Goal: Task Accomplishment & Management: Complete application form

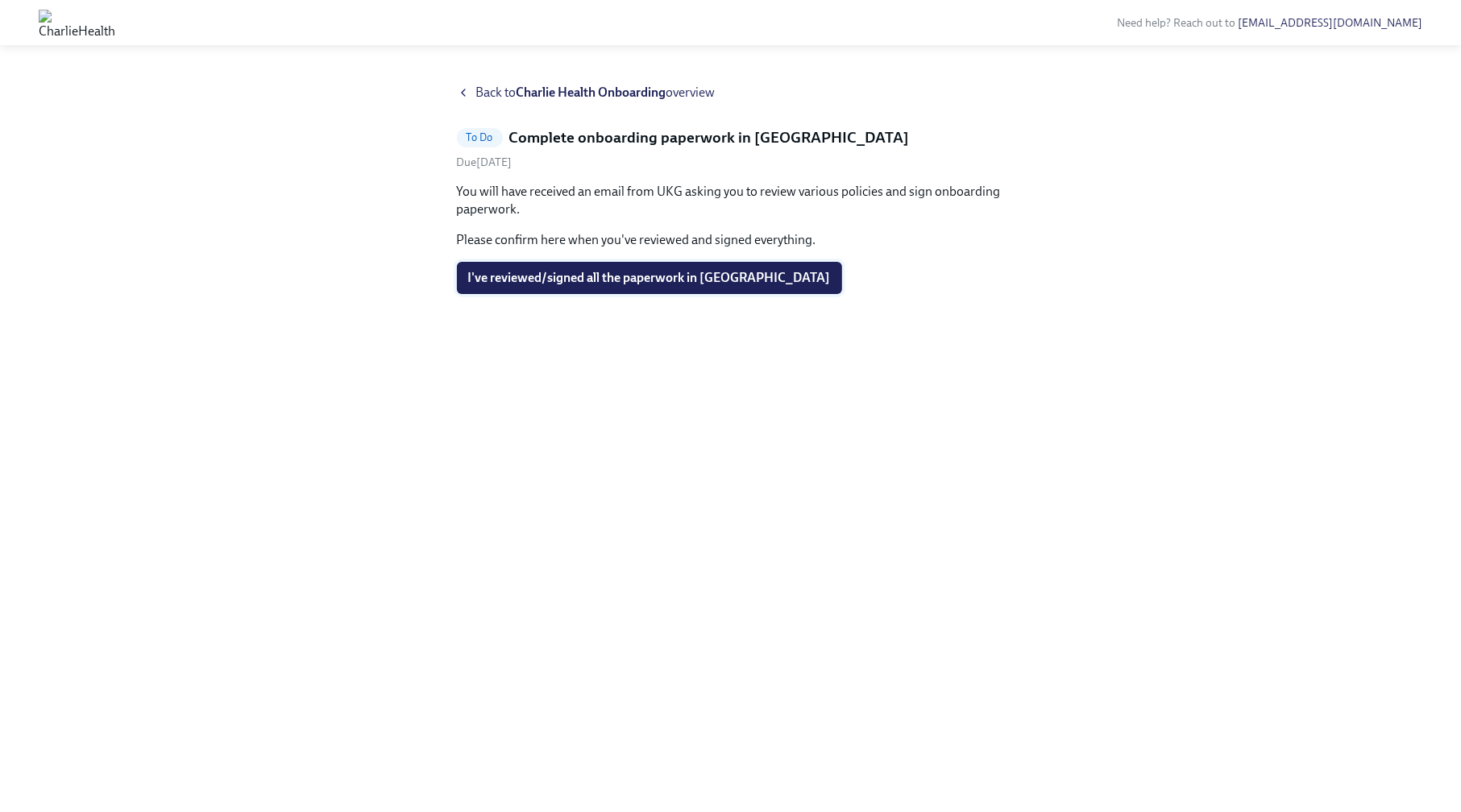
click at [681, 282] on span "I've reviewed/signed all the paperwork in [GEOGRAPHIC_DATA]" at bounding box center [649, 277] width 362 height 16
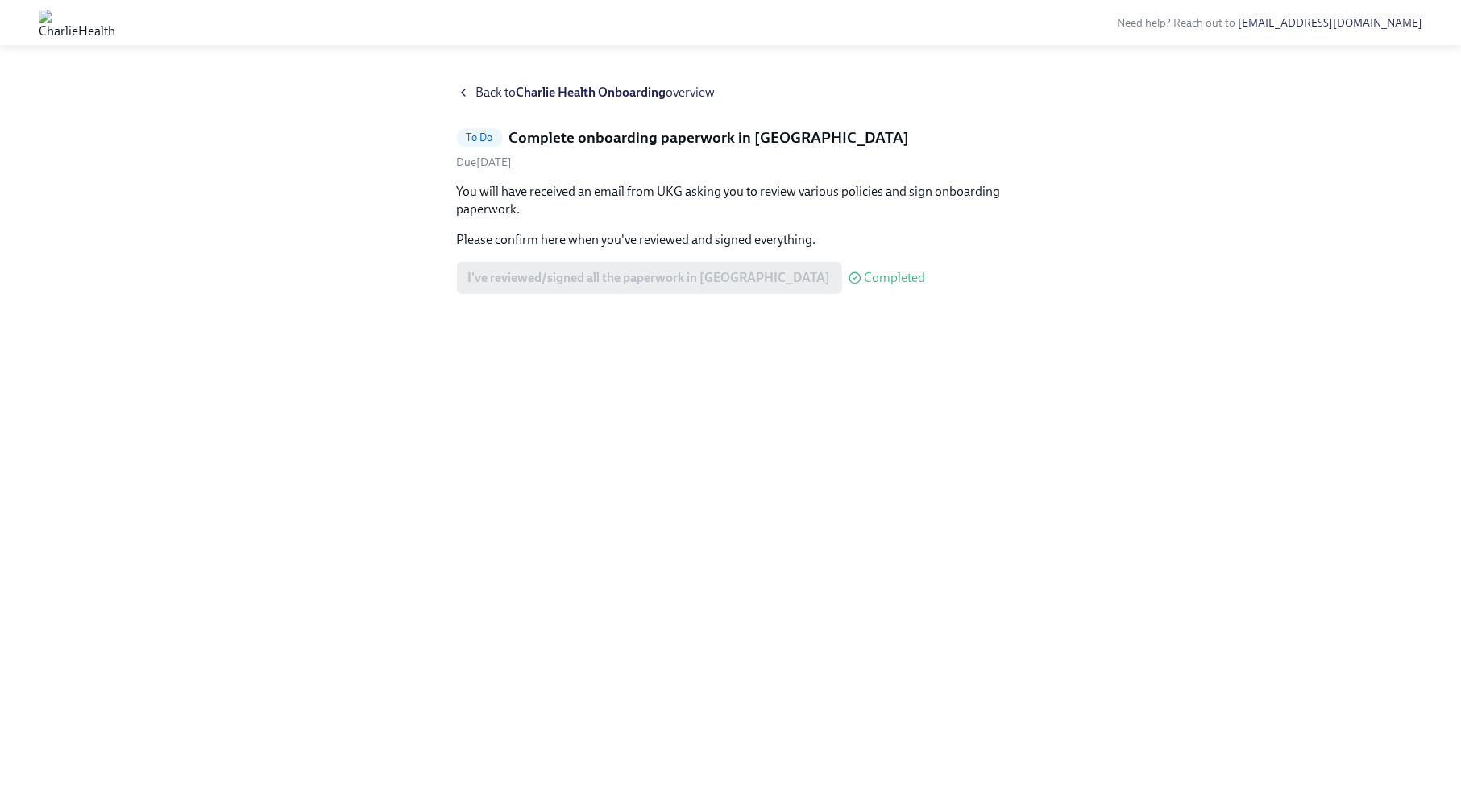
click at [489, 89] on span "Back to Charlie Health Onboarding overview" at bounding box center [596, 92] width 239 height 18
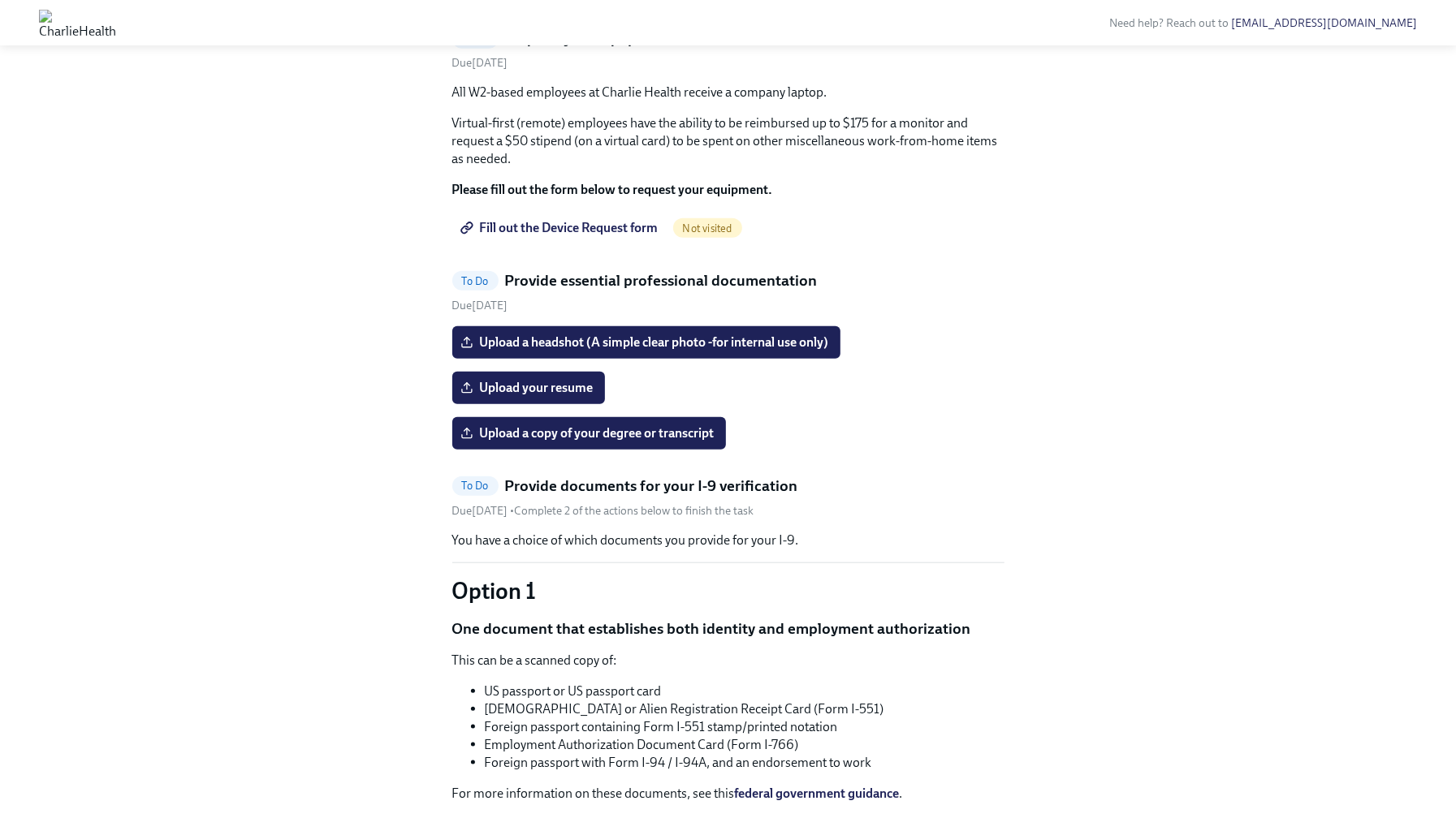
scroll to position [972, 0]
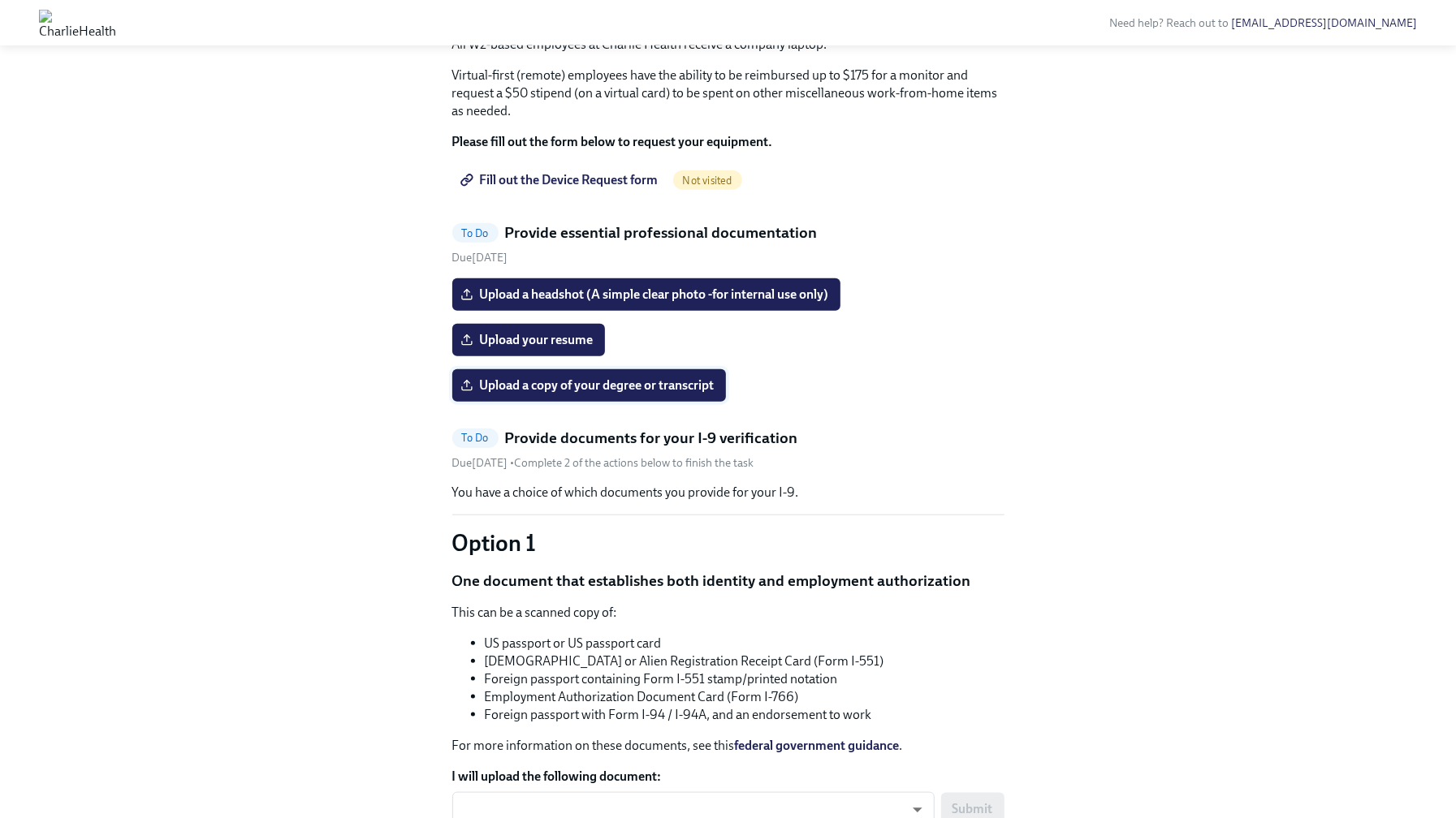
click at [590, 394] on span "Upload a copy of your degree or transcript" at bounding box center [588, 385] width 251 height 16
click at [0, 0] on input "Upload a copy of your degree or transcript" at bounding box center [0, 0] width 0 height 0
click at [1385, 368] on div "Hi [PERSON_NAME]! This is your personal task list for [PERSON_NAME] Health Onbo…" at bounding box center [728, 615] width 1378 height 3006
click at [569, 348] on span "Upload your resume" at bounding box center [528, 340] width 130 height 16
click at [0, 0] on input "Upload your resume" at bounding box center [0, 0] width 0 height 0
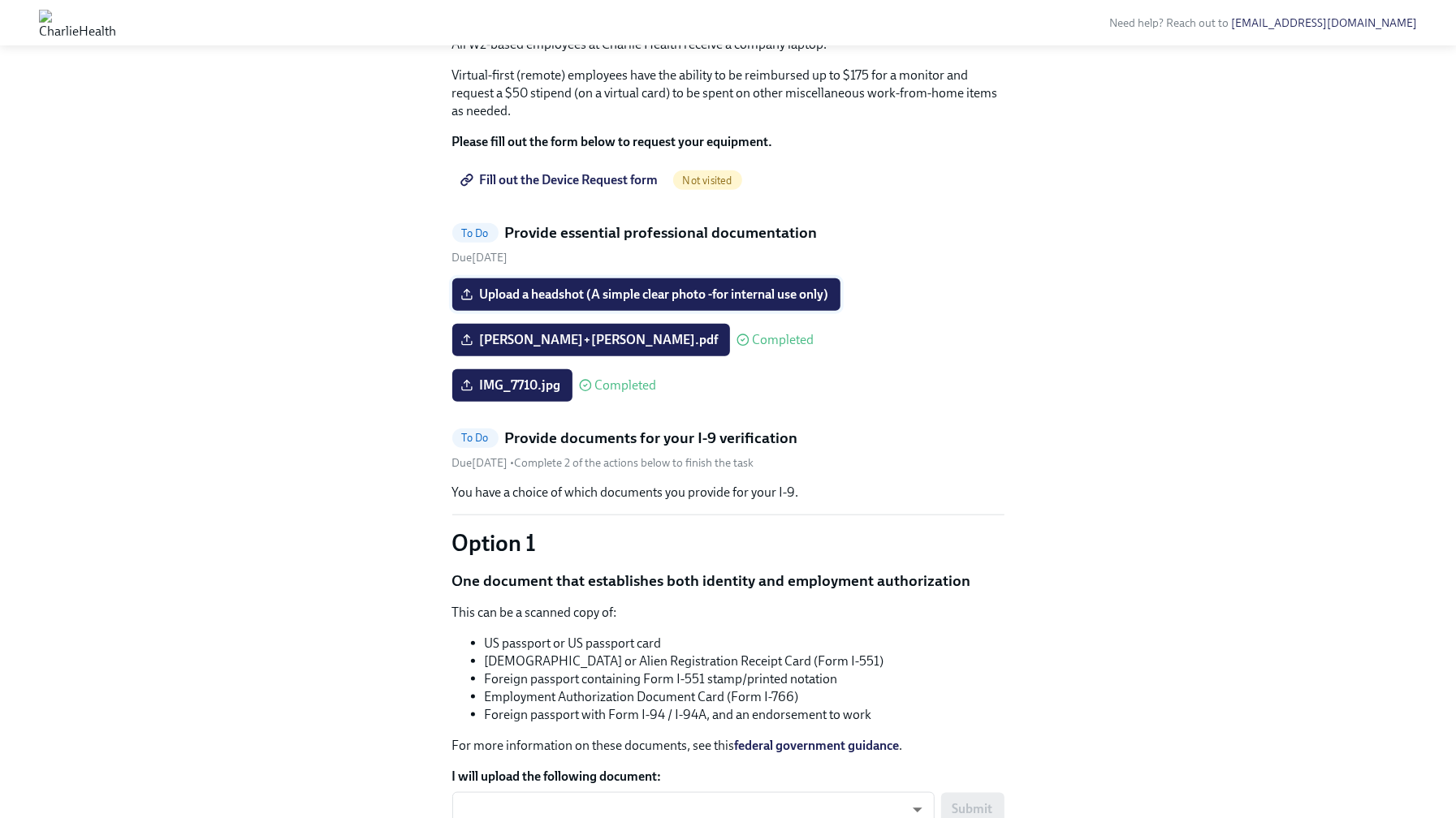
click at [547, 303] on span "Upload a headshot (A simple clear photo -for internal use only)" at bounding box center [645, 294] width 365 height 16
click at [0, 0] on input "Upload a headshot (A simple clear photo -for internal use only)" at bounding box center [0, 0] width 0 height 0
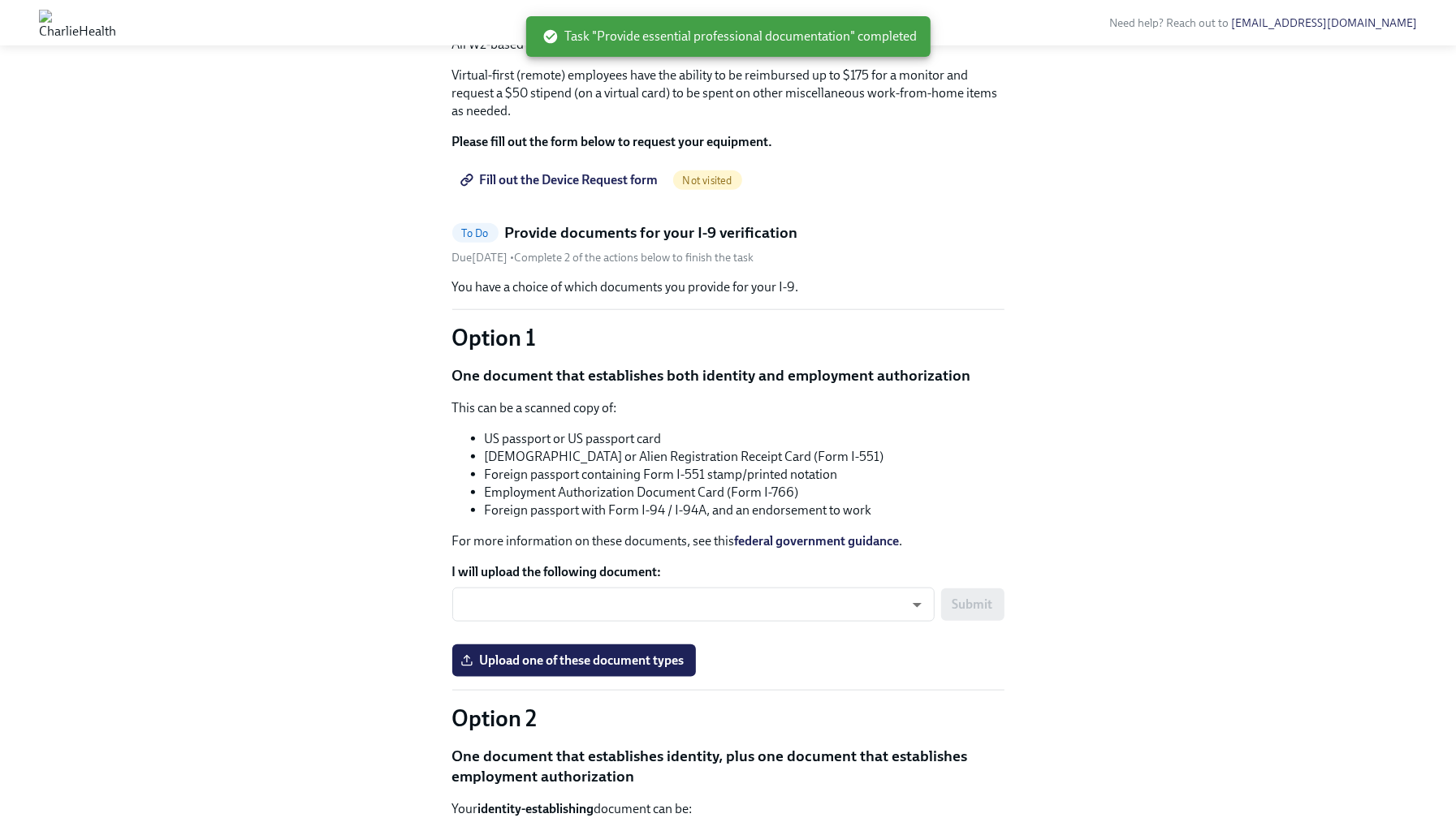
click at [621, 189] on span "Fill out the Device Request form" at bounding box center [560, 179] width 195 height 16
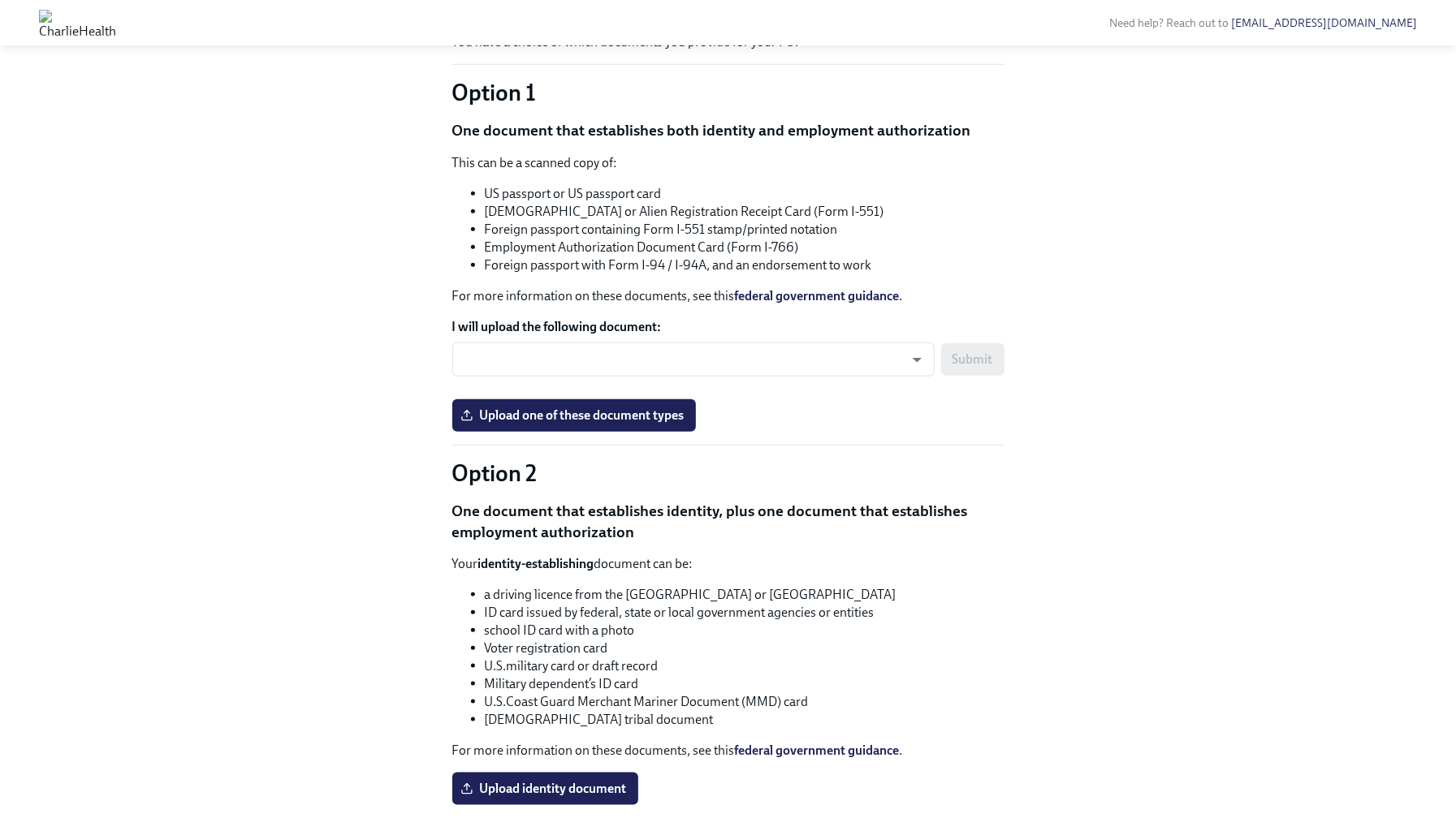
scroll to position [1102, 0]
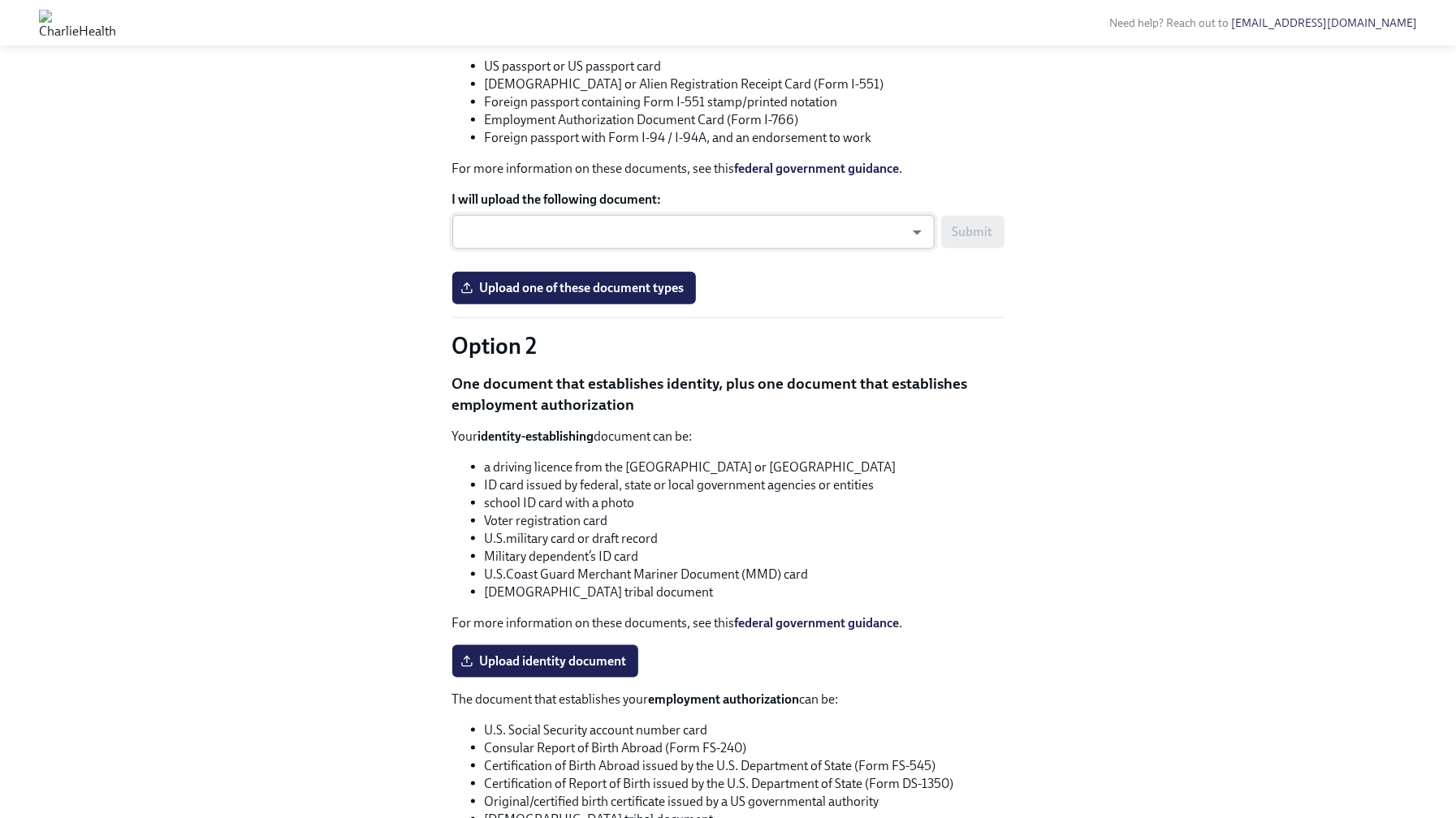
click at [637, 499] on body "Need help? Reach out to [EMAIL_ADDRESS][DOMAIN_NAME] Hi [PERSON_NAME]! This is …" at bounding box center [728, 287] width 1456 height 2778
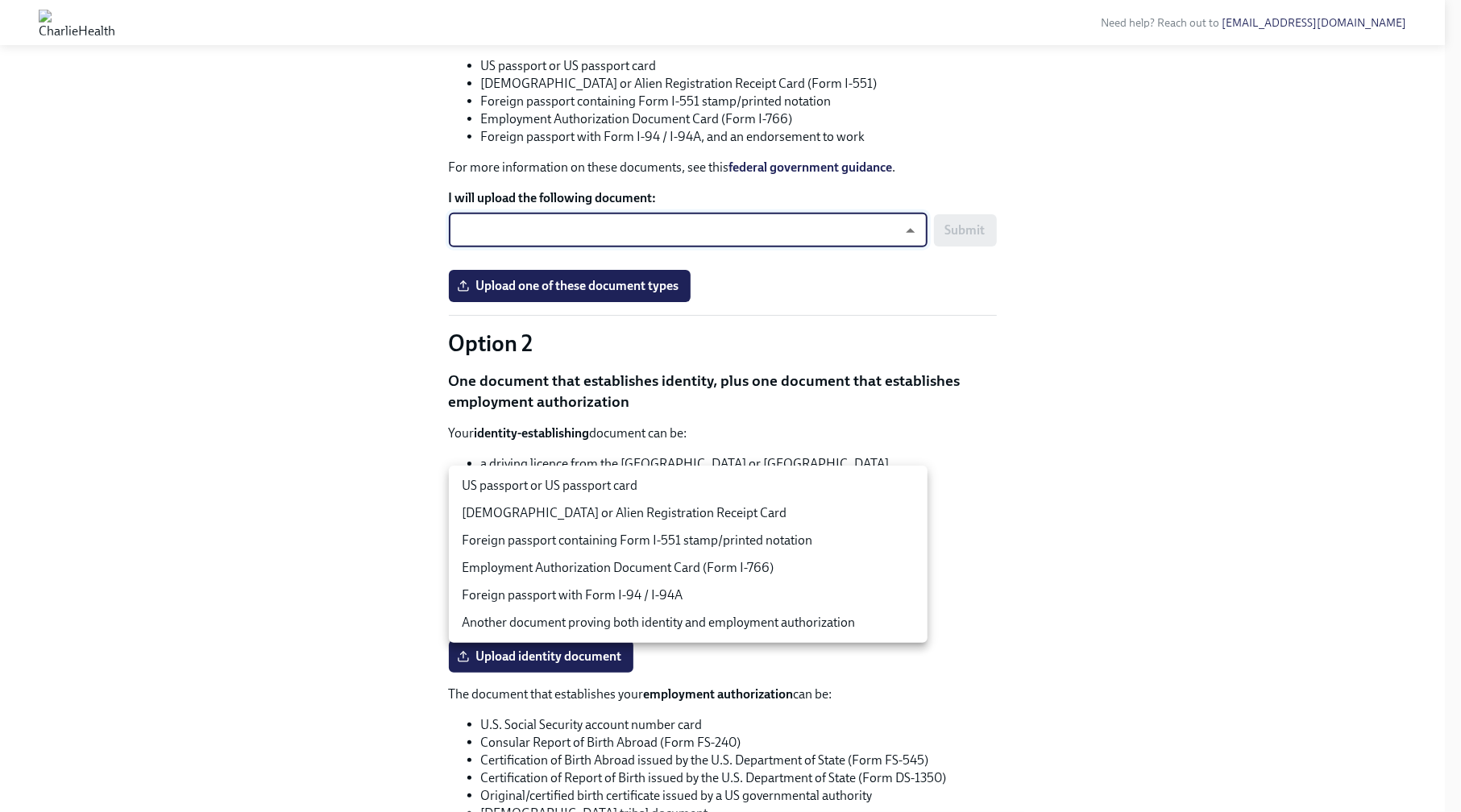
click at [1169, 355] on div at bounding box center [730, 406] width 1461 height 812
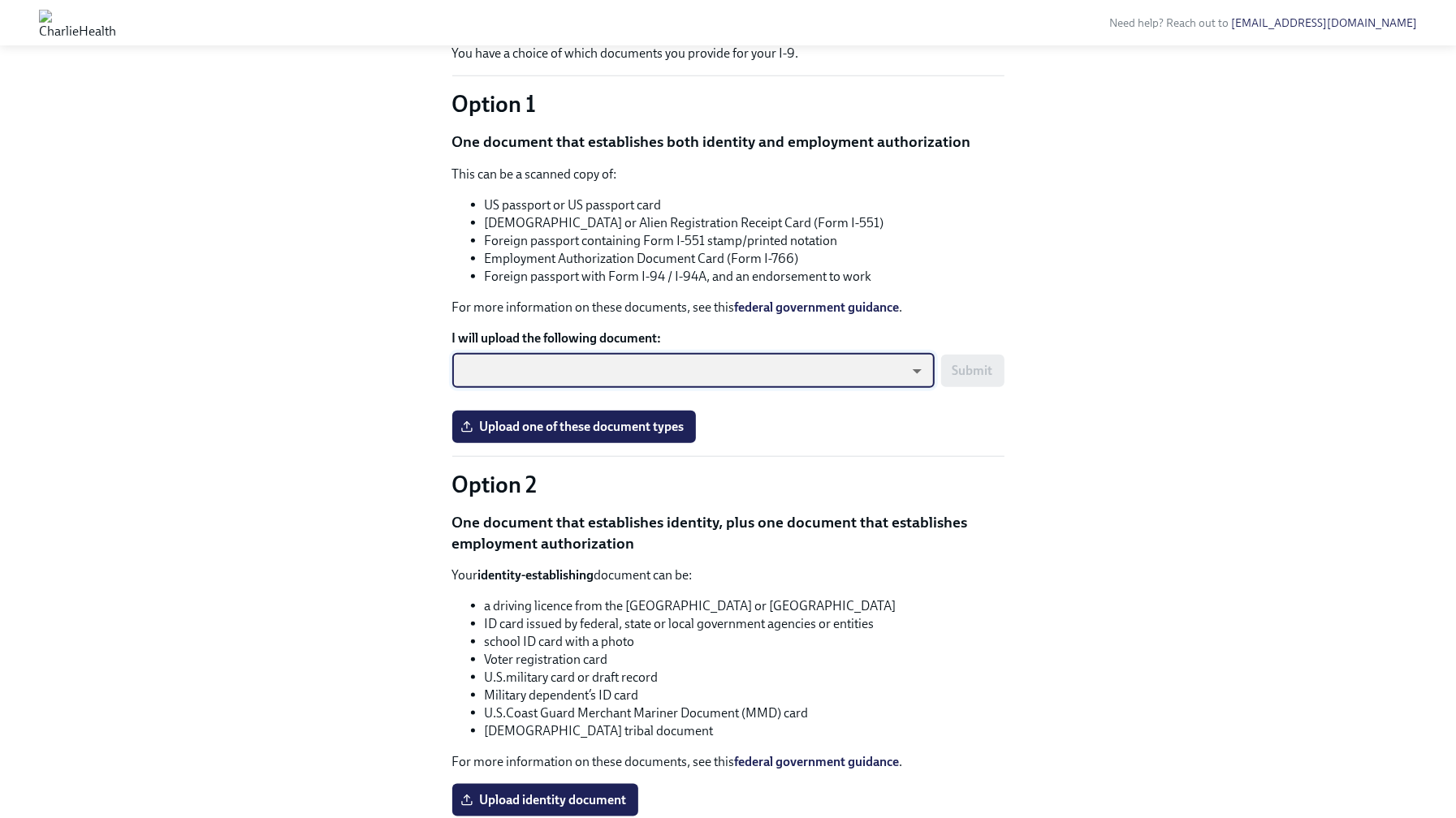
scroll to position [969, 0]
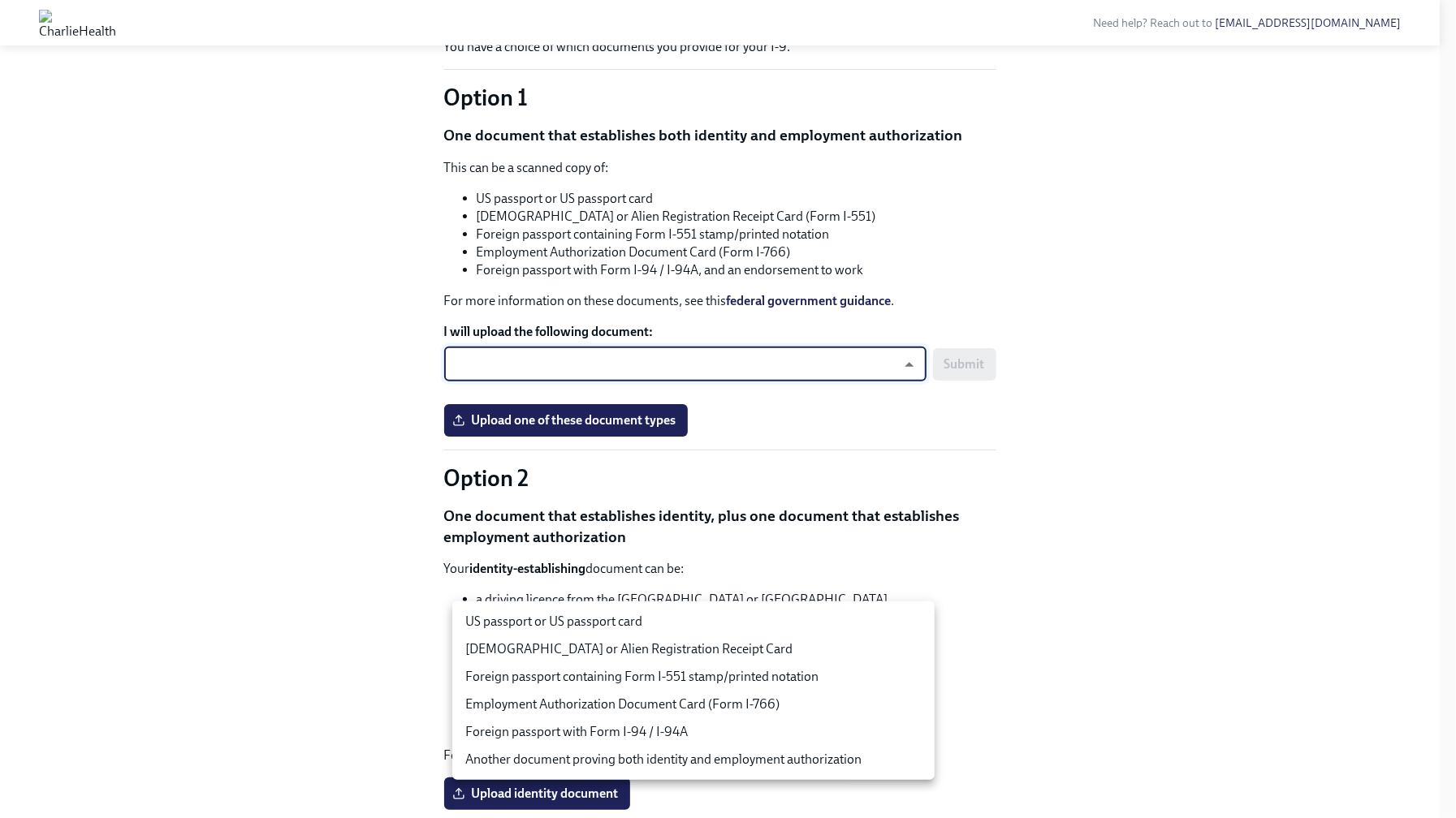
click at [728, 613] on body "Need help? Reach out to [EMAIL_ADDRESS][DOMAIN_NAME] Hi [PERSON_NAME]! This is …" at bounding box center [728, 419] width 1456 height 2778
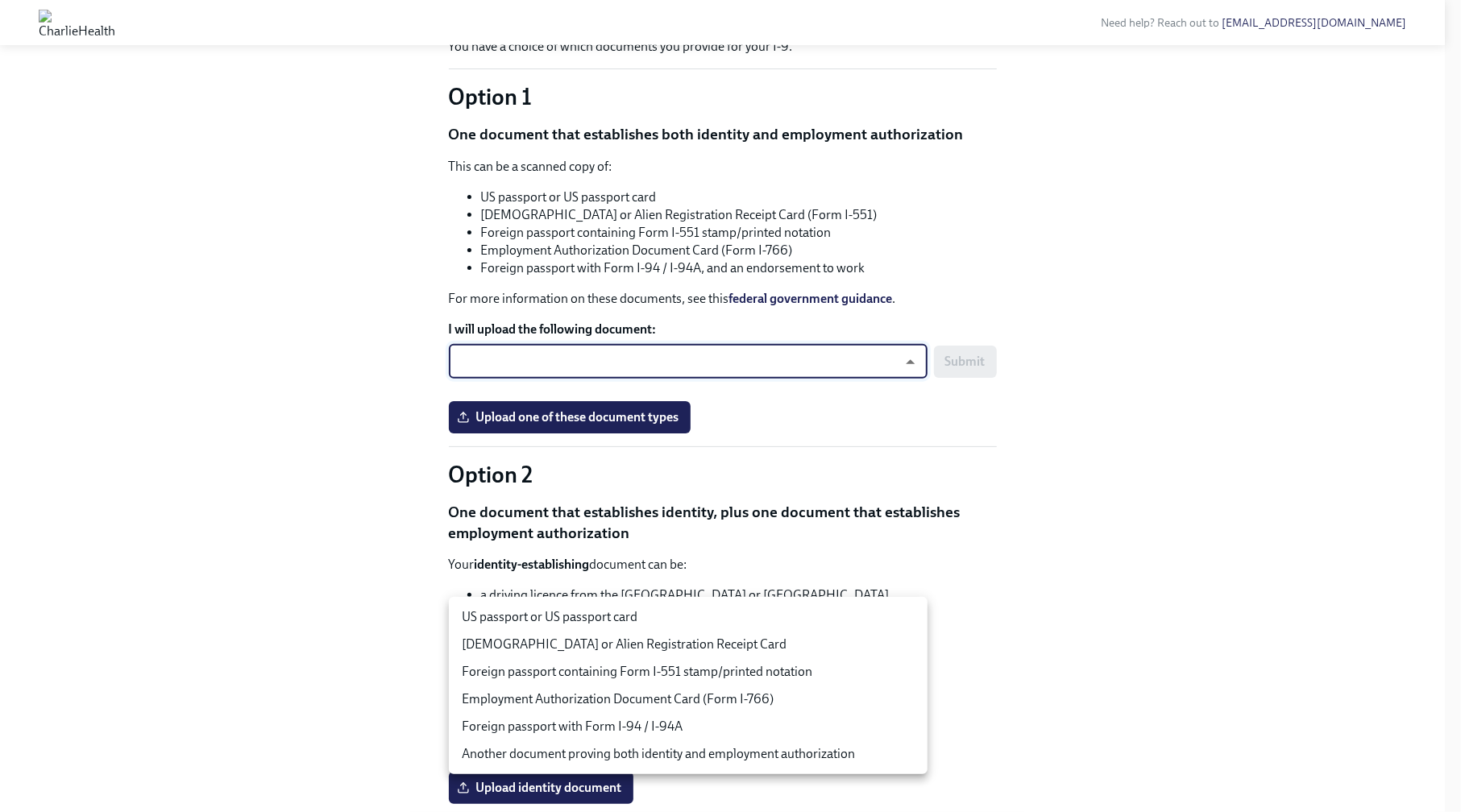
click at [709, 613] on li "US passport or US passport card" at bounding box center [688, 617] width 478 height 28
type input "tm035QtdH"
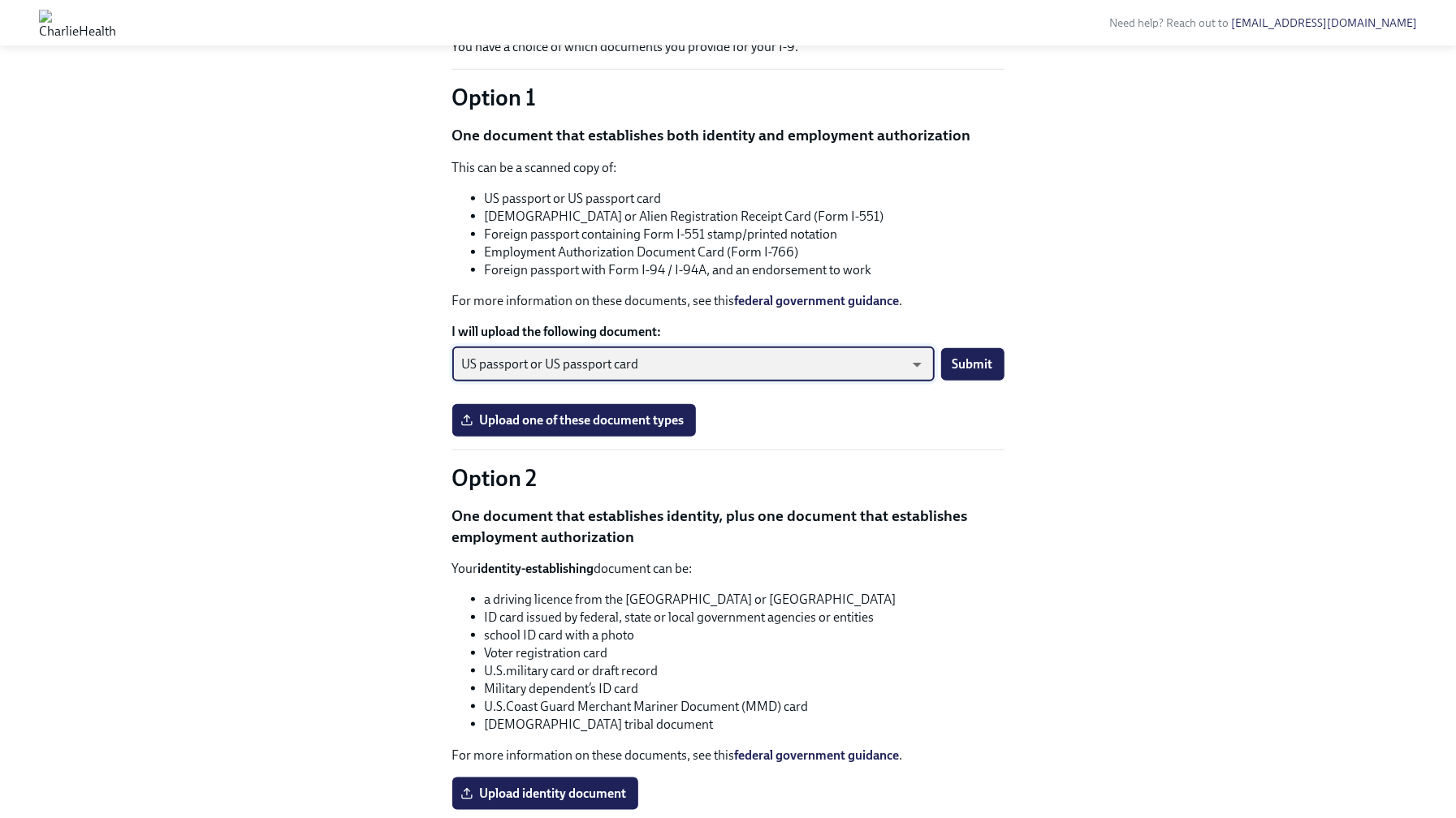
scroll to position [1055, 0]
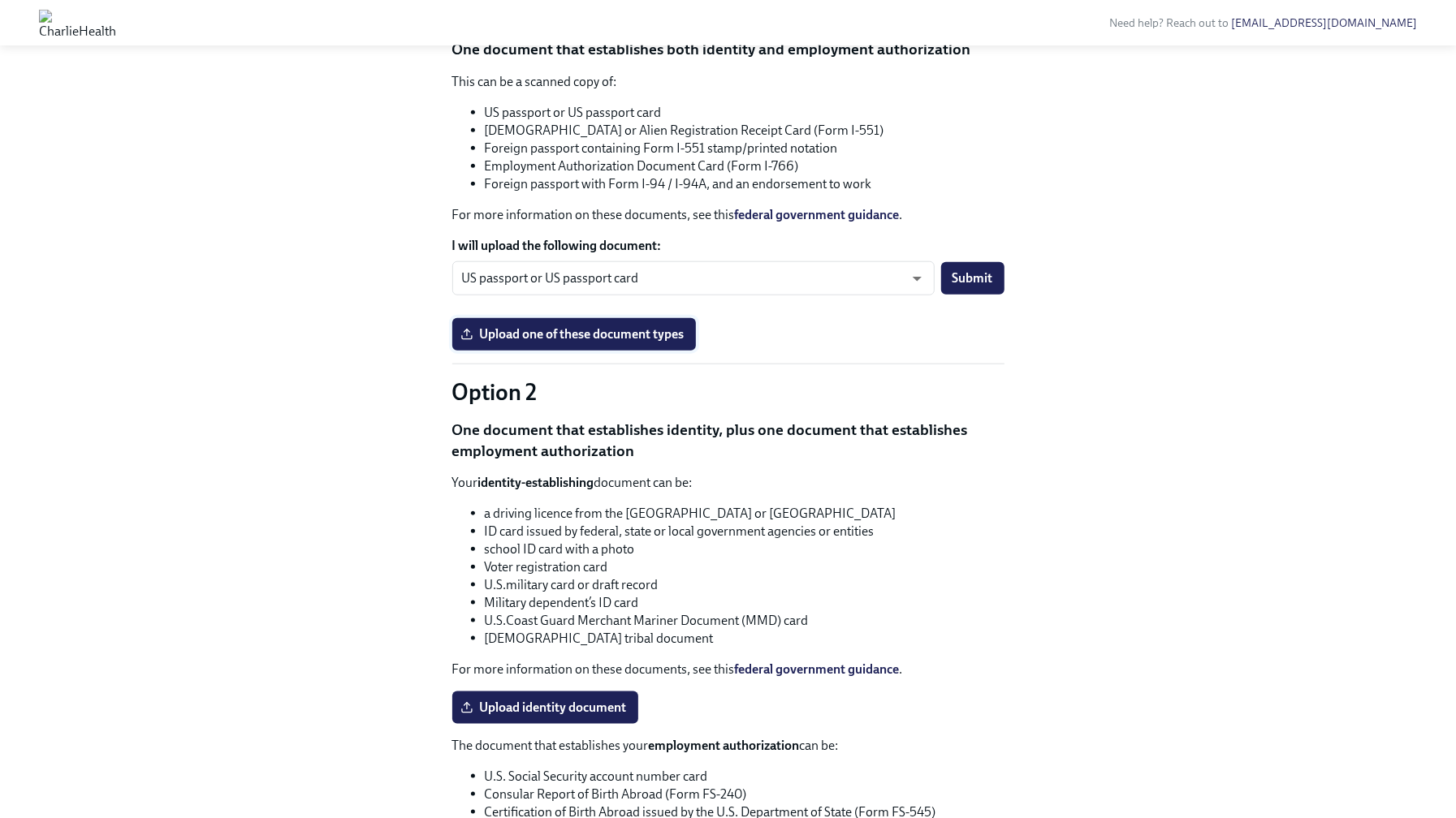
click at [661, 343] on span "Upload one of these document types" at bounding box center [573, 333] width 220 height 16
click at [0, 0] on input "Upload one of these document types" at bounding box center [0, 0] width 0 height 0
click at [960, 287] on span "Submit" at bounding box center [972, 277] width 40 height 16
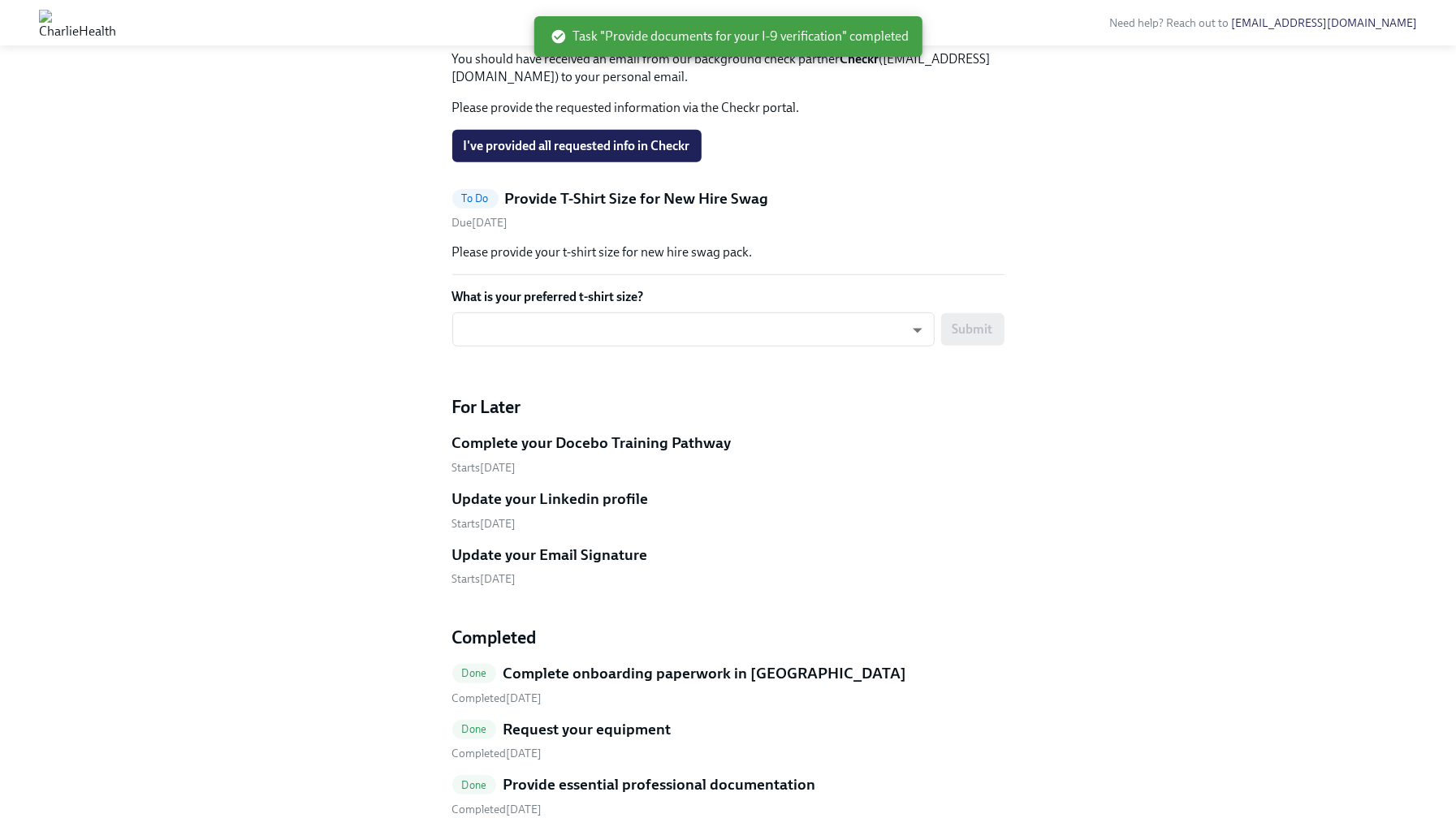
scroll to position [765, 0]
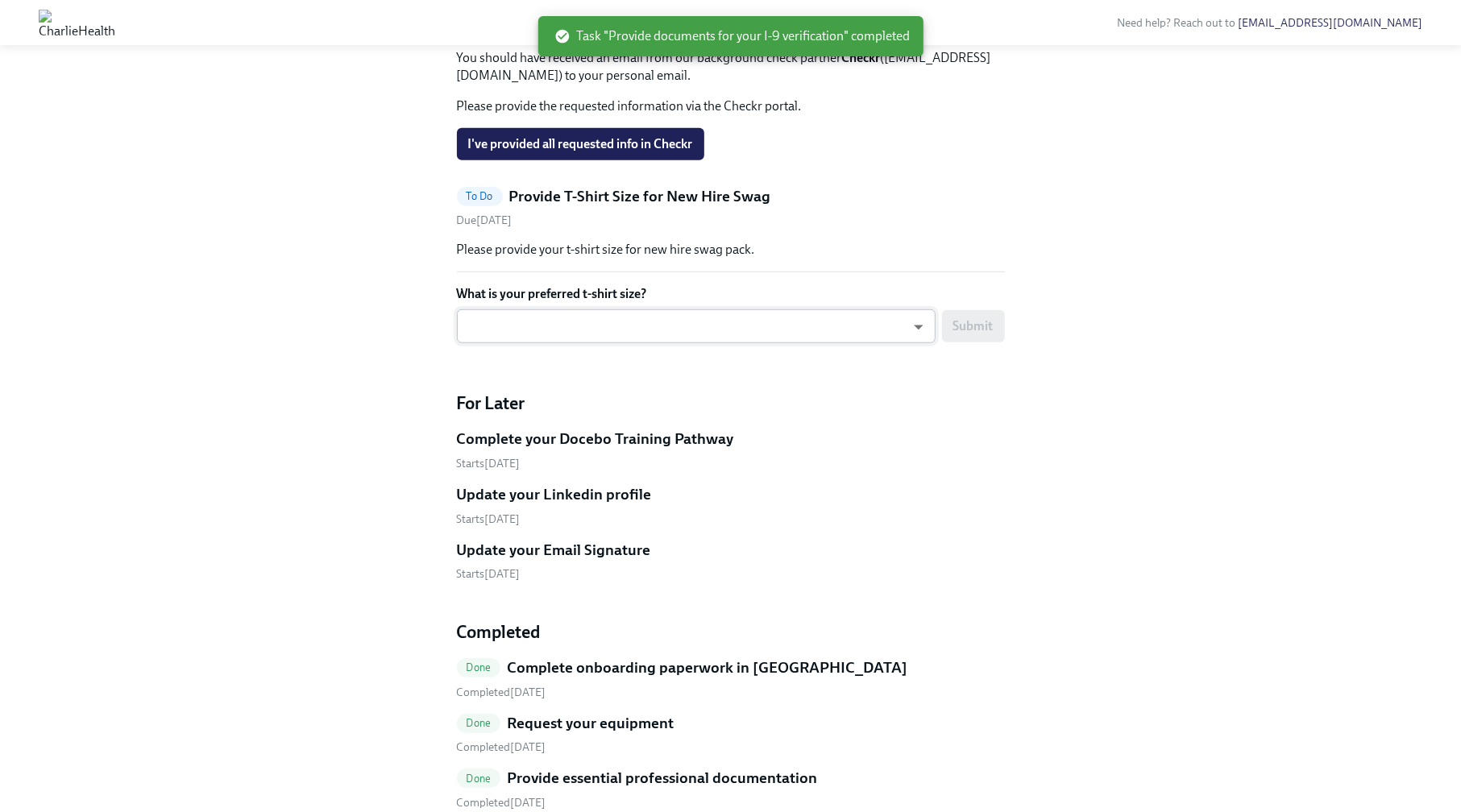
click at [780, 570] on body "Need help? Reach out to [EMAIL_ADDRESS][DOMAIN_NAME] Hi [PERSON_NAME]! This is …" at bounding box center [730, 92] width 1461 height 1703
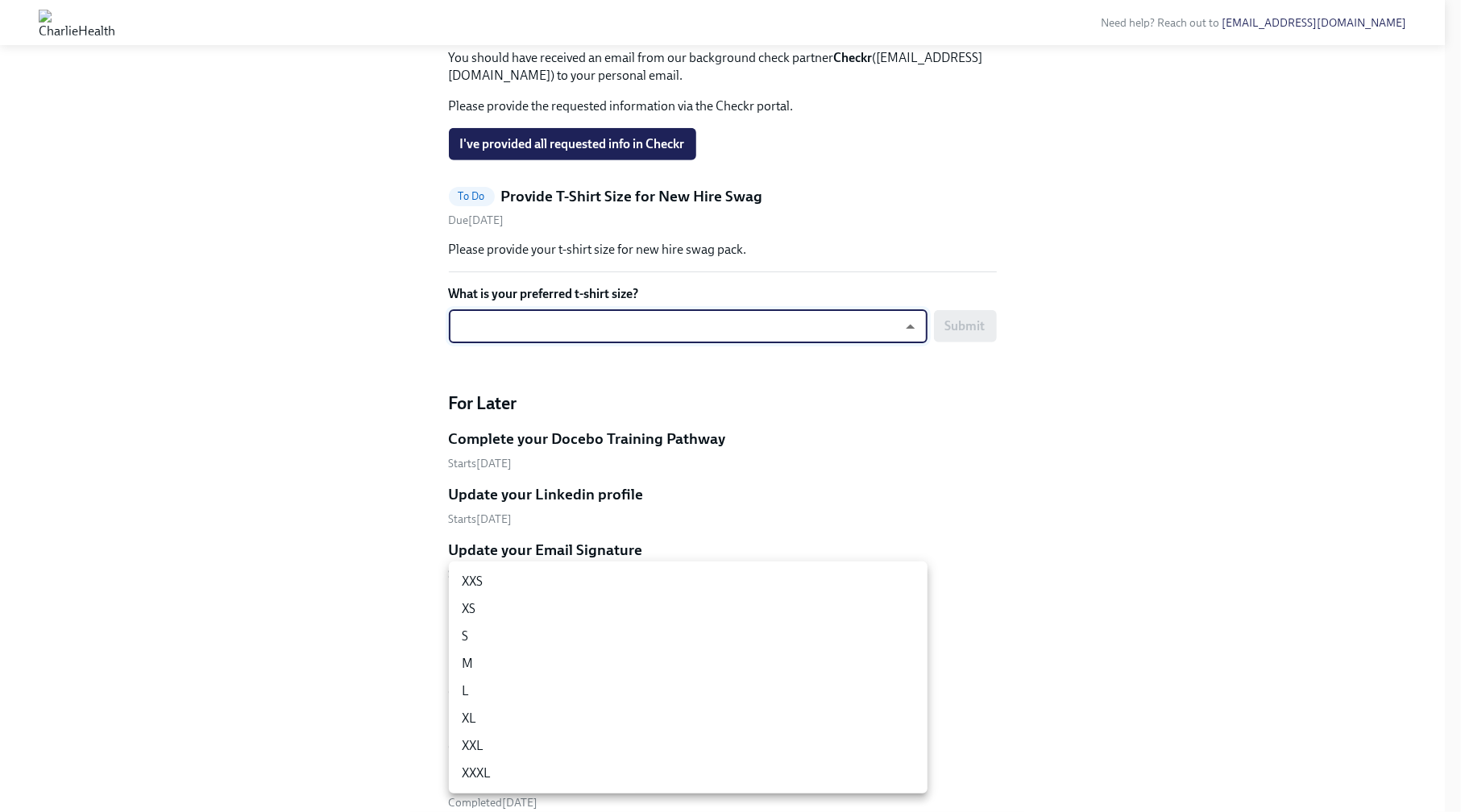
click at [739, 657] on li "M" at bounding box center [688, 665] width 478 height 28
type input "UEGyU4SCa"
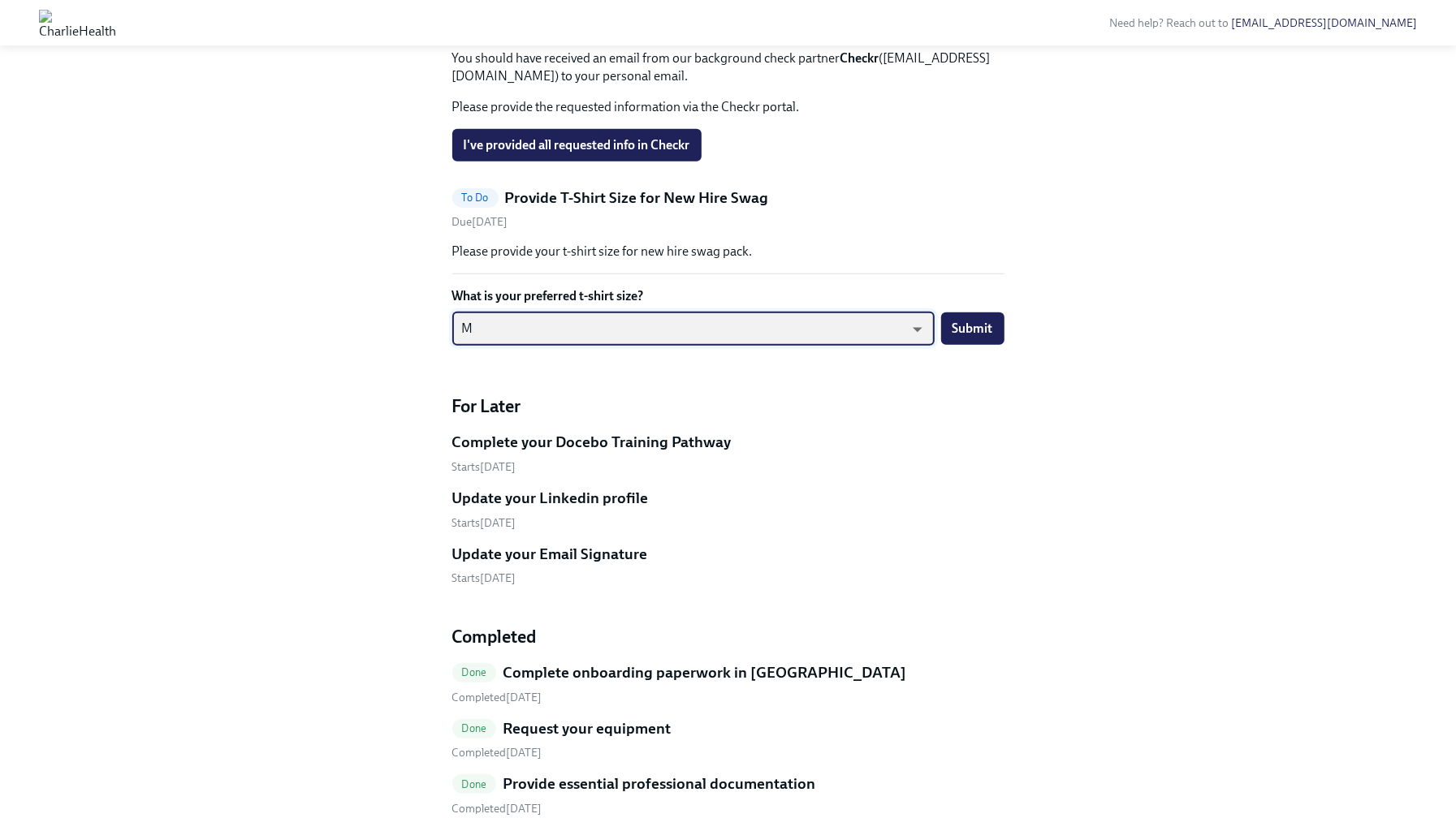
scroll to position [828, 0]
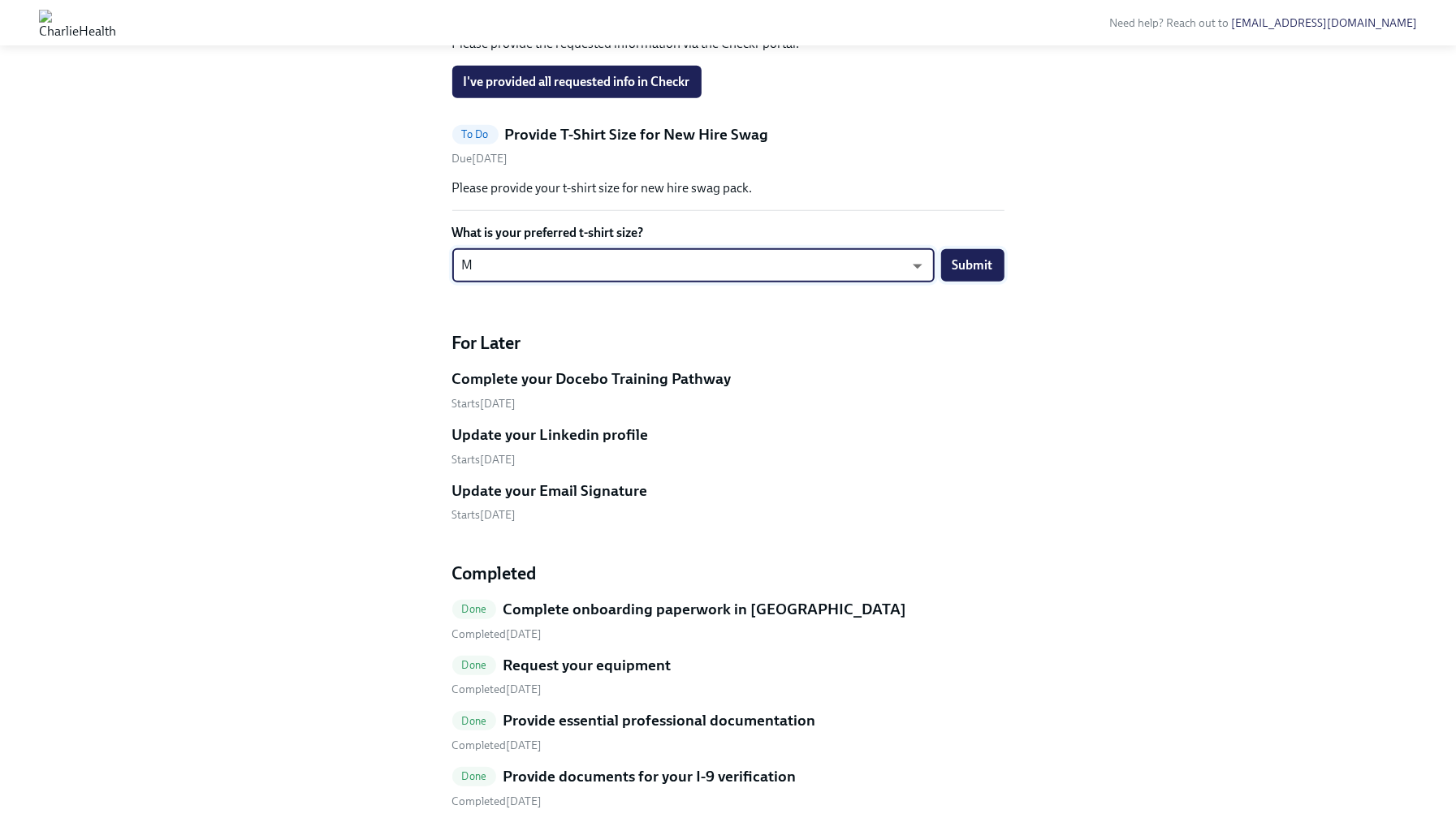
click at [987, 282] on button "Submit" at bounding box center [973, 265] width 64 height 33
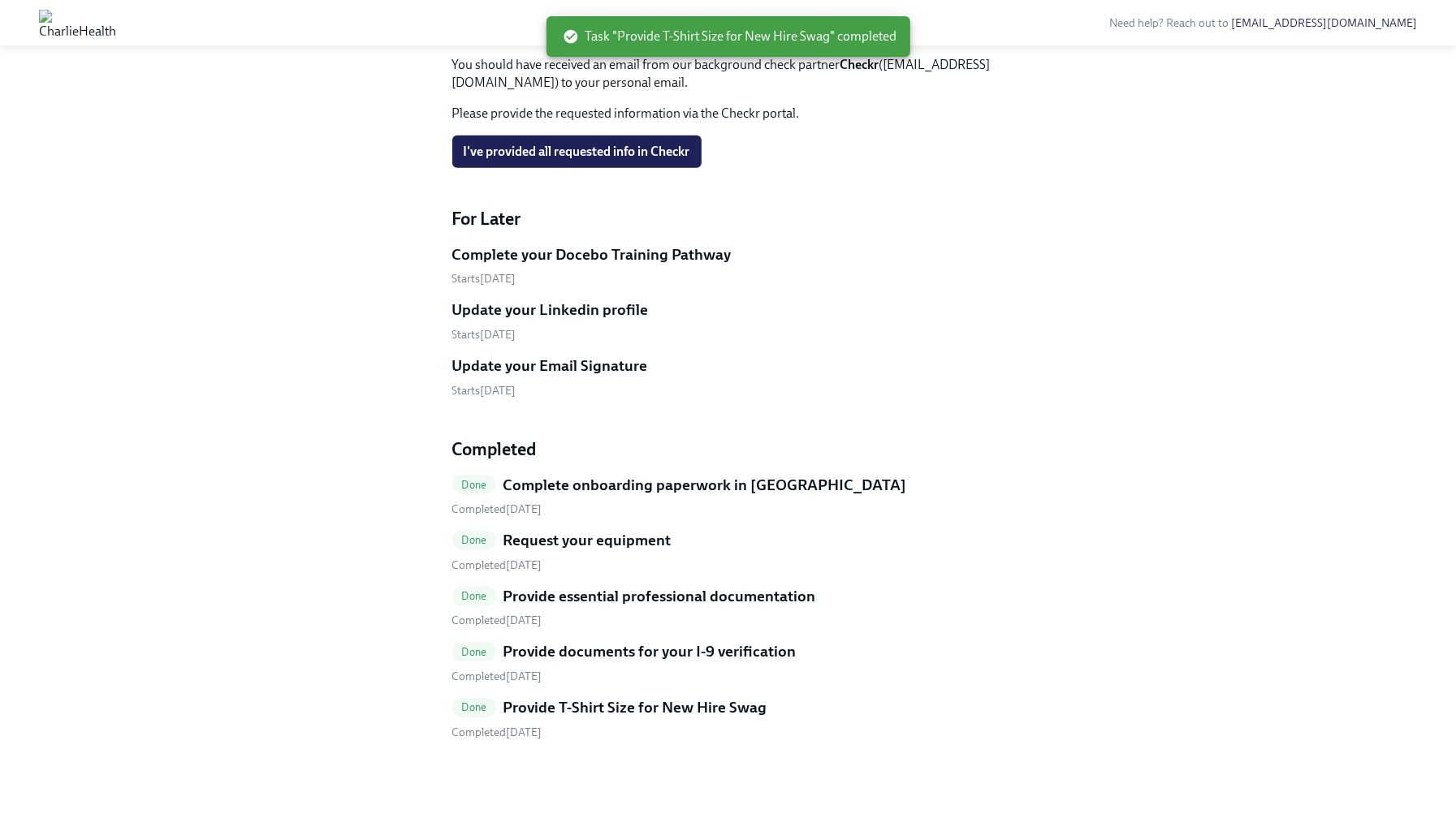
scroll to position [822, 0]
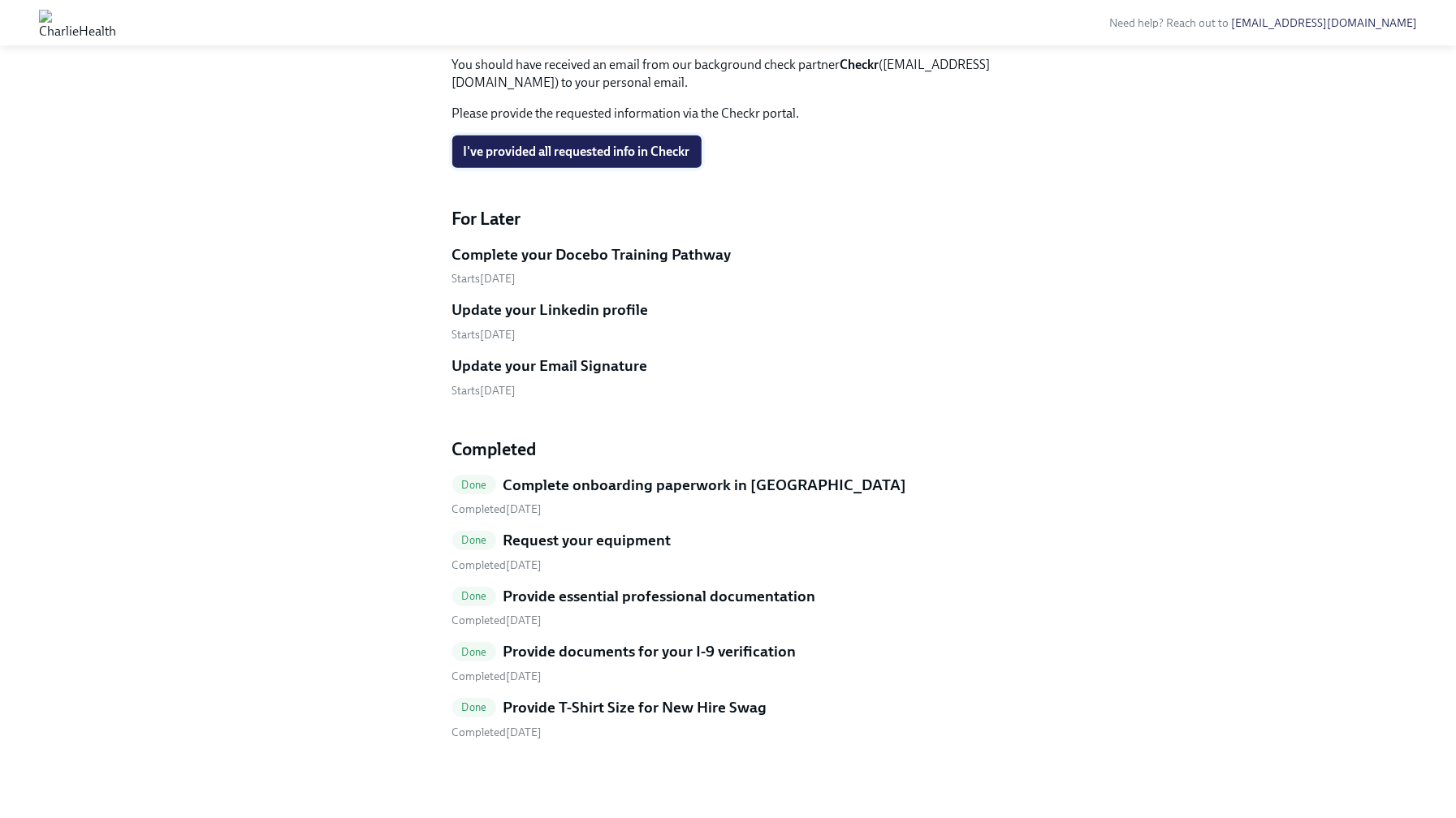
click at [584, 160] on span "I've provided all requested info in Checkr" at bounding box center [576, 151] width 227 height 16
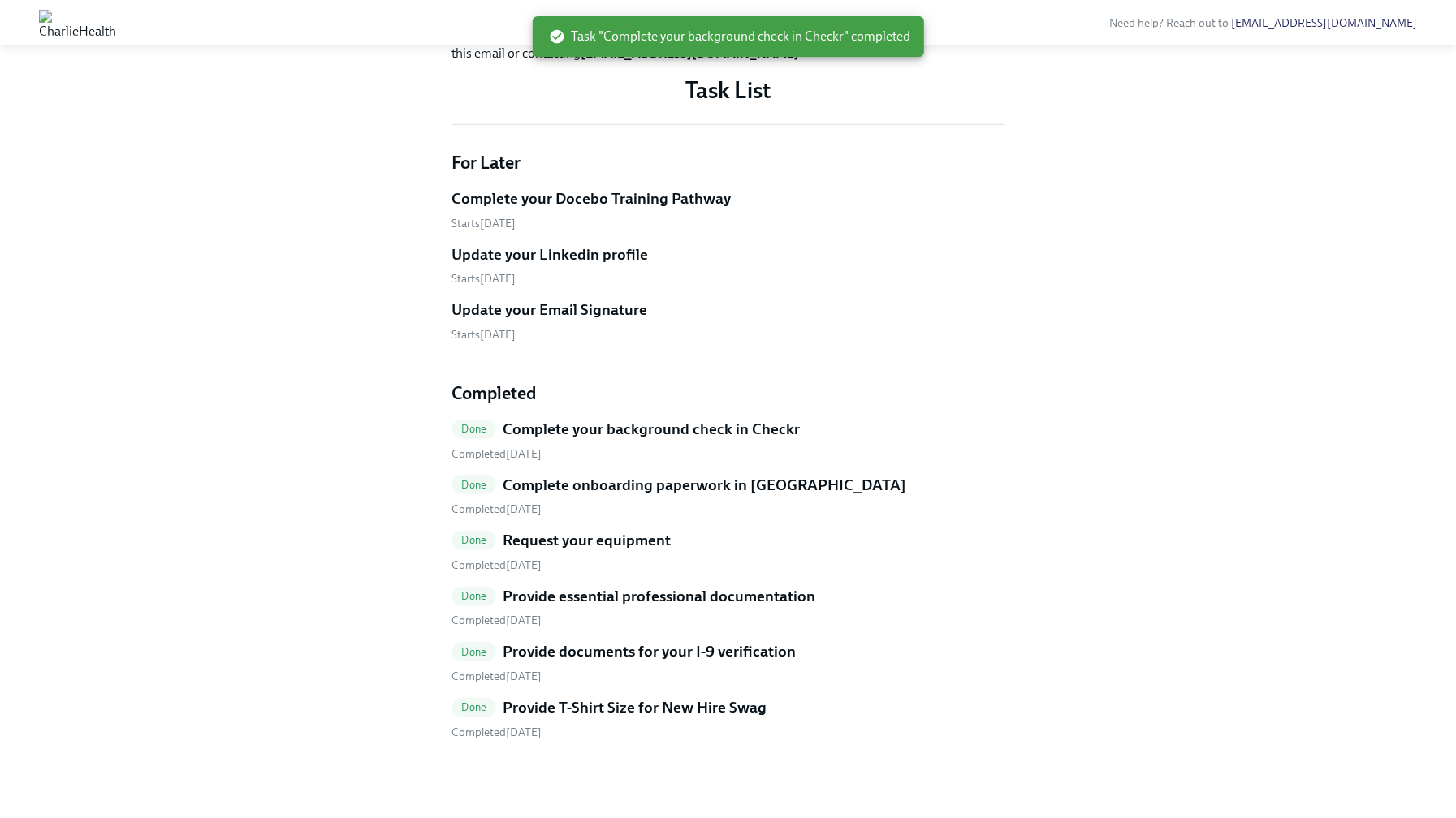
scroll to position [865, 0]
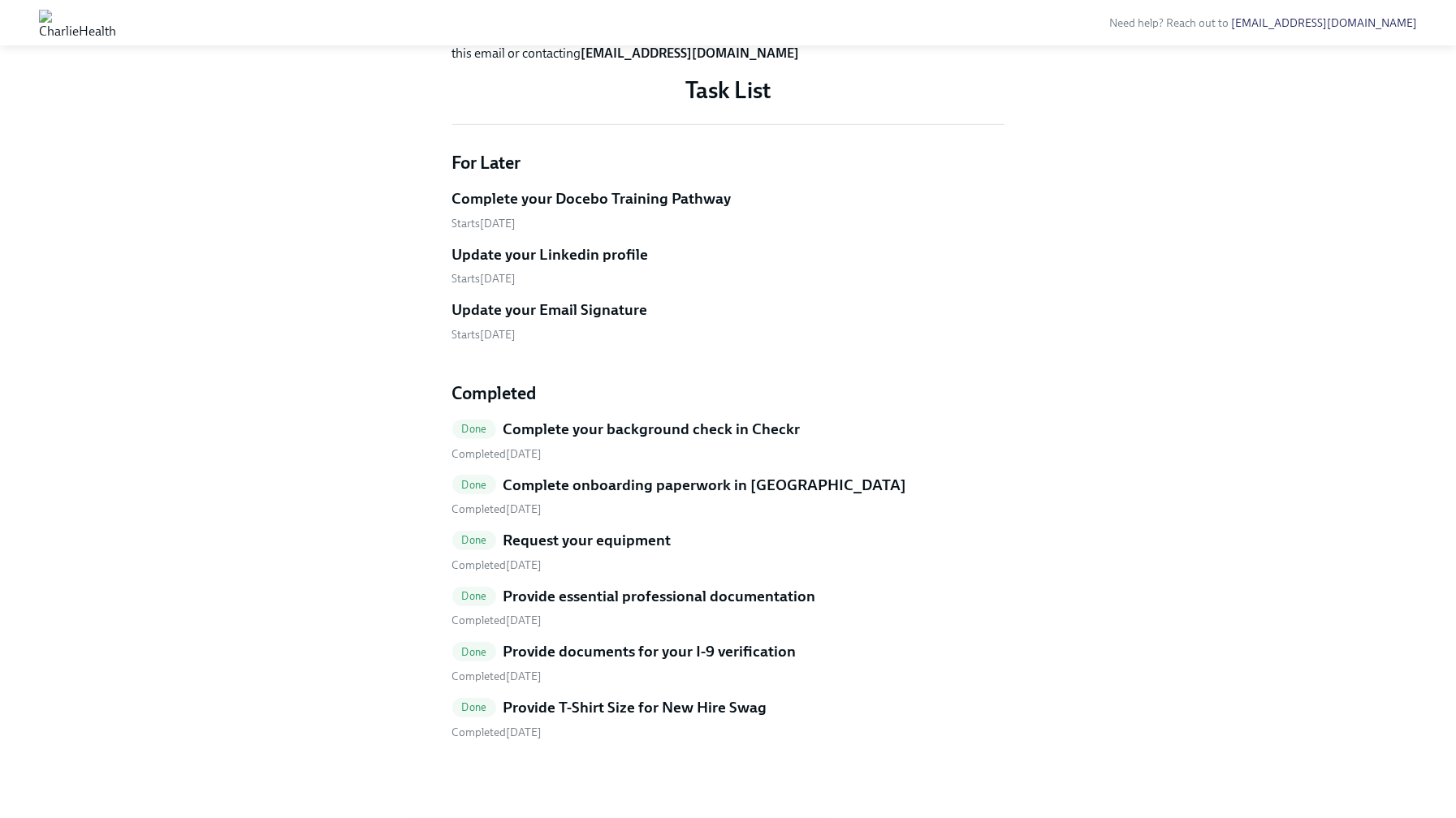
click at [531, 425] on h5 "Complete your background check in Checkr" at bounding box center [651, 430] width 297 height 21
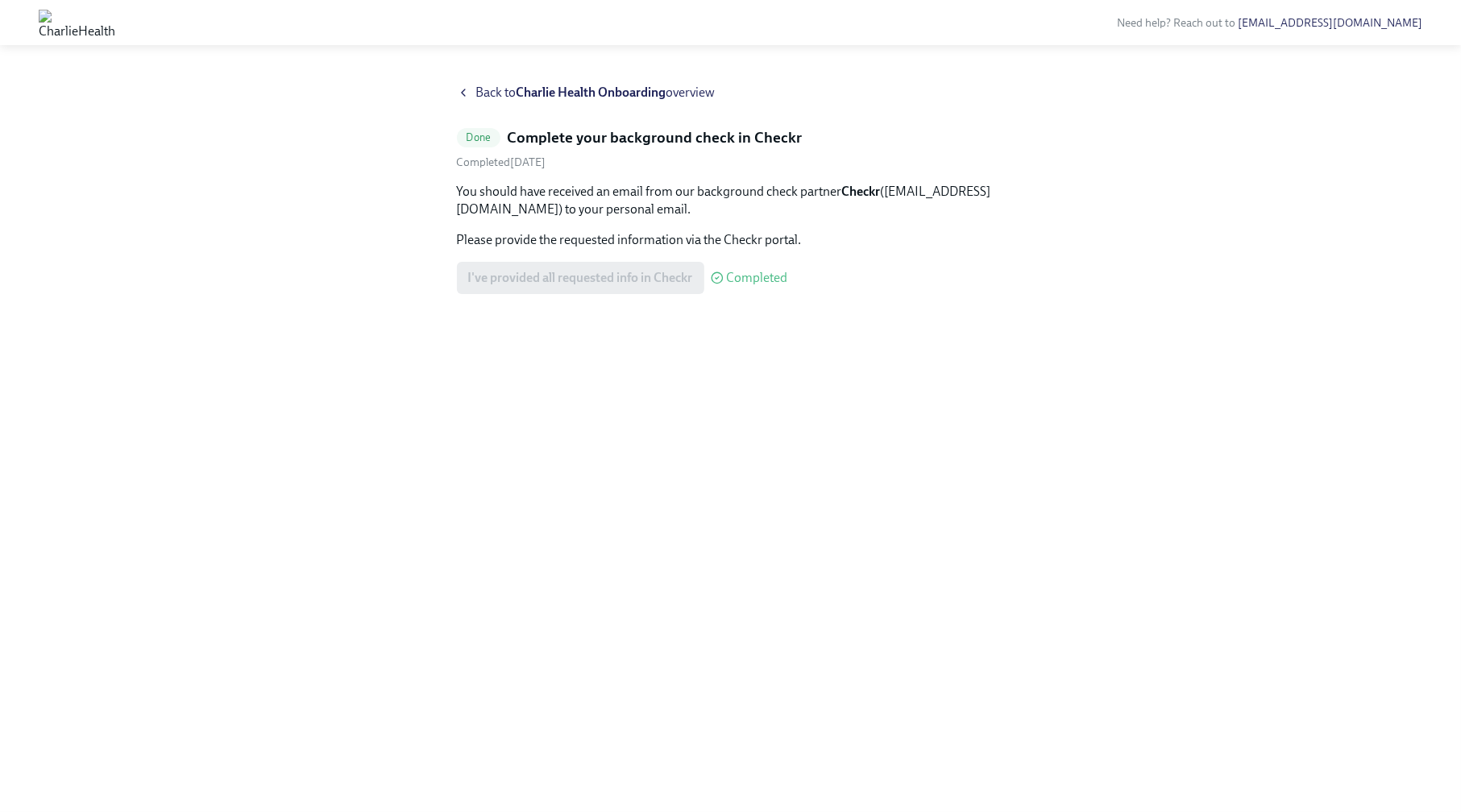
click at [487, 92] on span "Back to Charlie Health Onboarding overview" at bounding box center [596, 92] width 239 height 18
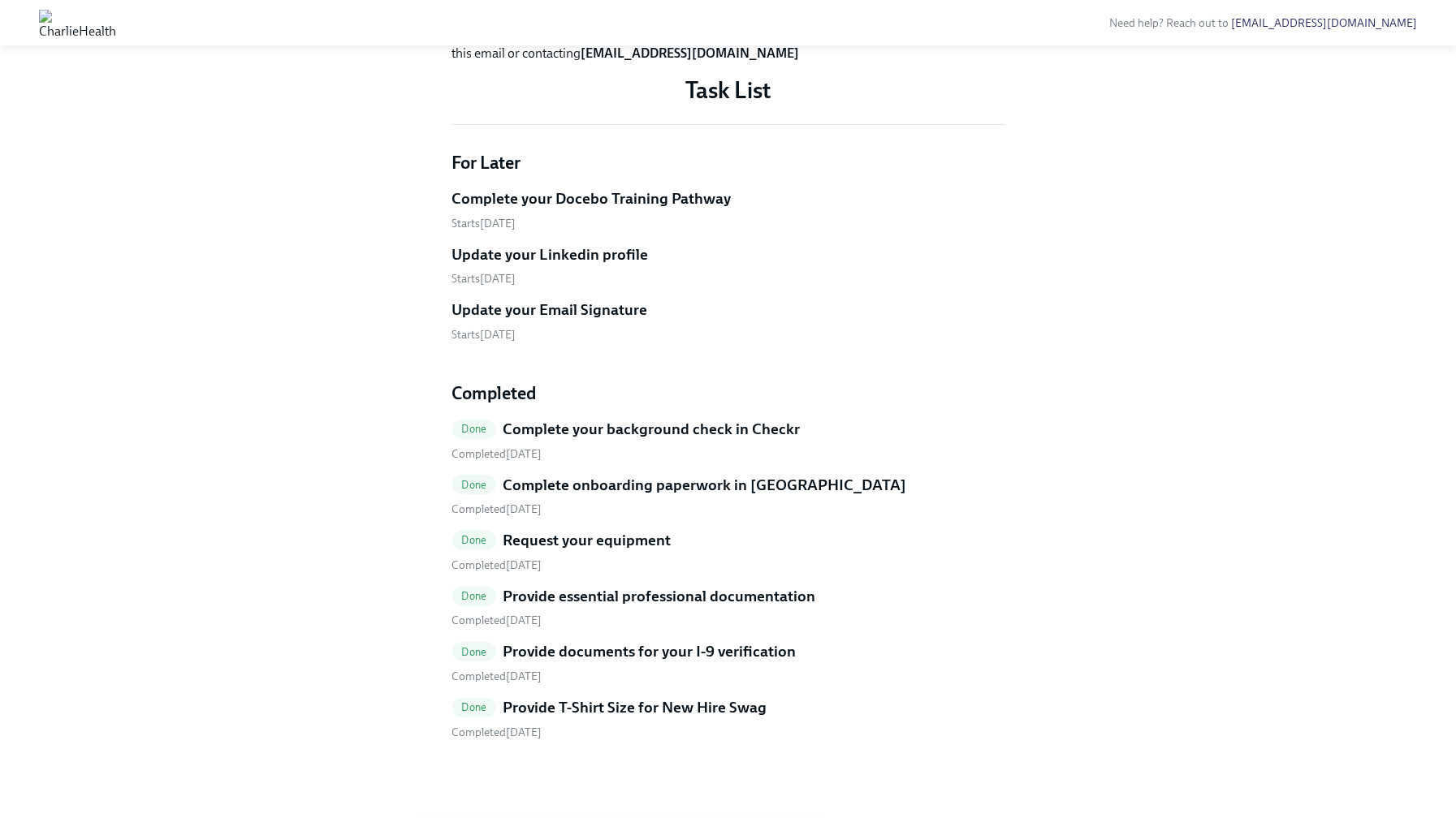
scroll to position [865, 0]
click at [972, 168] on h4 "For Later" at bounding box center [728, 163] width 552 height 24
